Goal: Communication & Community: Answer question/provide support

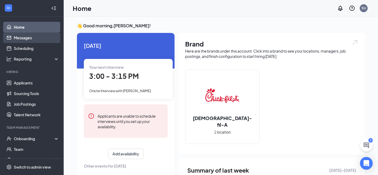
click at [25, 33] on link "Messages" at bounding box center [36, 37] width 45 height 11
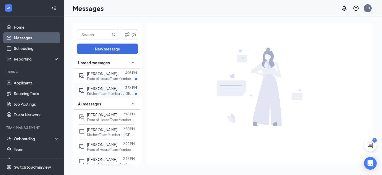
click at [120, 90] on div at bounding box center [121, 88] width 8 height 6
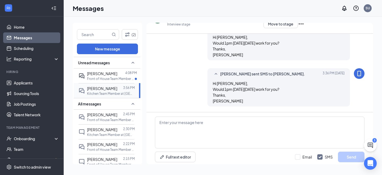
scroll to position [193, 0]
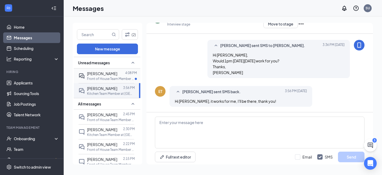
click at [106, 79] on p "Front of House Team Member at [GEOGRAPHIC_DATA]" at bounding box center [111, 78] width 48 height 5
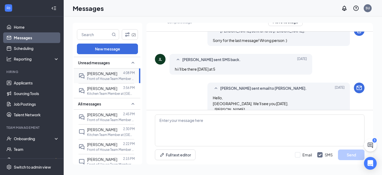
scroll to position [342, 0]
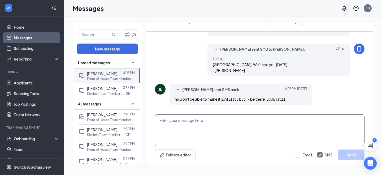
click at [175, 121] on textarea at bounding box center [259, 130] width 209 height 32
click at [159, 119] on textarea "OK. Thanks. We'll see you [DATE]." at bounding box center [259, 130] width 209 height 32
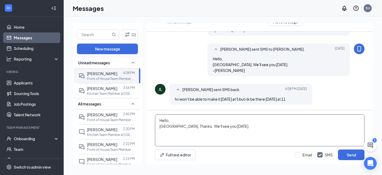
click at [232, 127] on textarea "Hello, [GEOGRAPHIC_DATA]. Thanks. We'll see you [DATE]." at bounding box center [259, 130] width 209 height 32
type textarea "Hello, [GEOGRAPHIC_DATA]. Thanks. We'll see you [DATE]. -[PERSON_NAME]"
click at [297, 156] on input "Email" at bounding box center [303, 154] width 17 height 5
checkbox input "true"
click at [345, 157] on button "Send" at bounding box center [351, 154] width 27 height 11
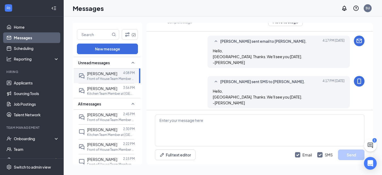
scroll to position [422, 0]
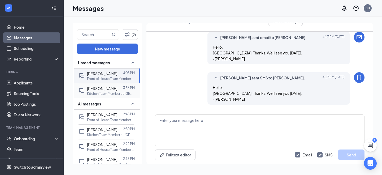
click at [99, 92] on p "Kitchen Team Member at [GEOGRAPHIC_DATA]" at bounding box center [111, 93] width 48 height 5
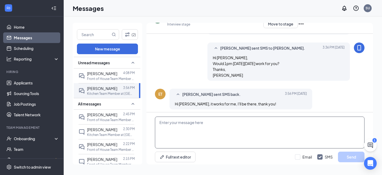
scroll to position [193, 0]
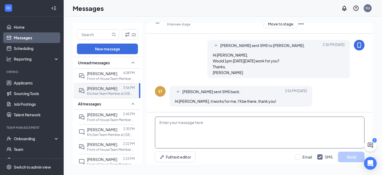
click at [185, 121] on textarea at bounding box center [259, 132] width 209 height 32
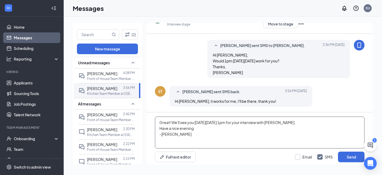
type textarea "Great! We'll see you [DATE][DATE] 1pm for your interview with [PERSON_NAME]. Ha…"
click at [297, 156] on input "Email" at bounding box center [303, 156] width 17 height 5
checkbox input "true"
click at [342, 156] on button "Send" at bounding box center [351, 156] width 27 height 11
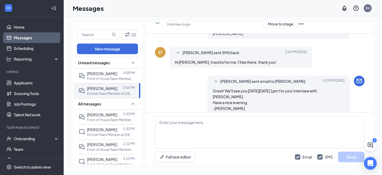
scroll to position [285, 0]
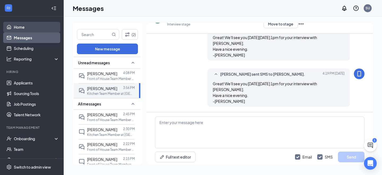
click at [24, 29] on link "Home" at bounding box center [36, 27] width 45 height 11
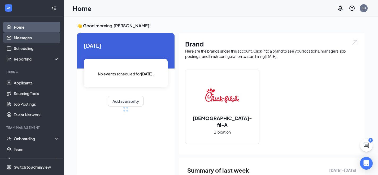
click at [25, 40] on link "Messages" at bounding box center [36, 37] width 45 height 11
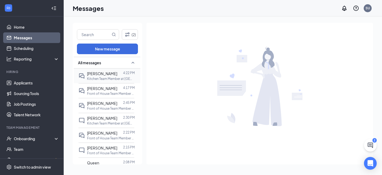
click at [103, 72] on span "[PERSON_NAME]" at bounding box center [102, 73] width 30 height 5
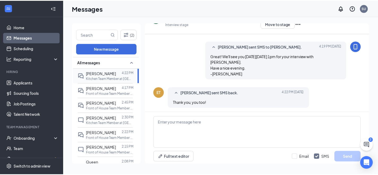
scroll to position [259, 0]
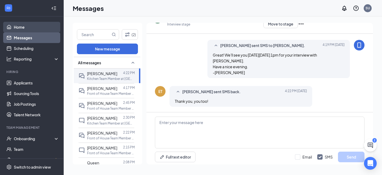
click at [28, 28] on link "Home" at bounding box center [36, 27] width 45 height 11
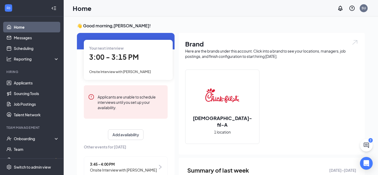
scroll to position [30, 0]
